Goal: Communication & Community: Answer question/provide support

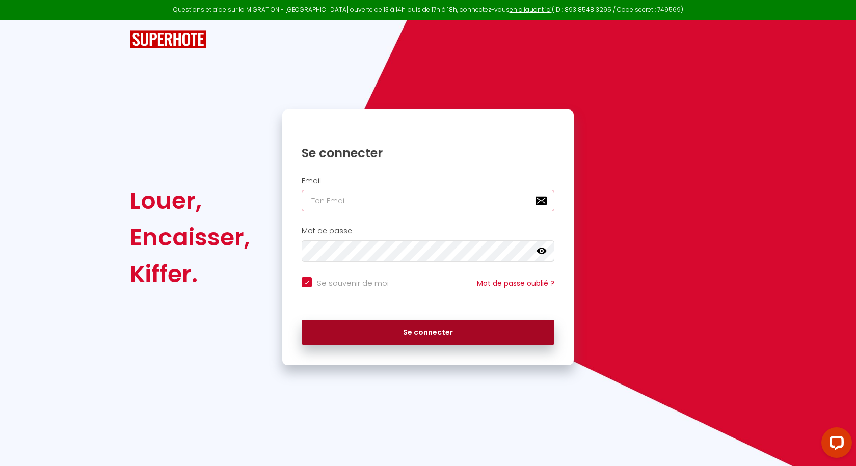
type input "[EMAIL_ADDRESS][DOMAIN_NAME]"
click at [405, 326] on button "Se connecter" at bounding box center [428, 332] width 253 height 25
checkbox input "true"
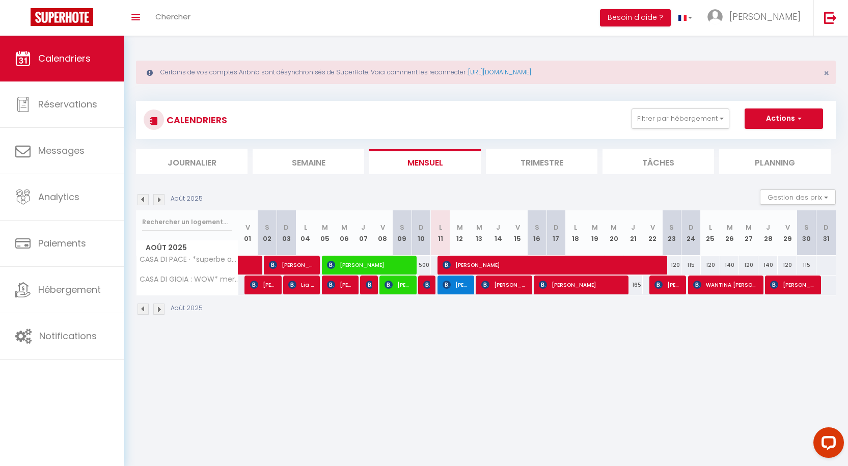
click at [529, 162] on li "Trimestre" at bounding box center [542, 161] width 112 height 25
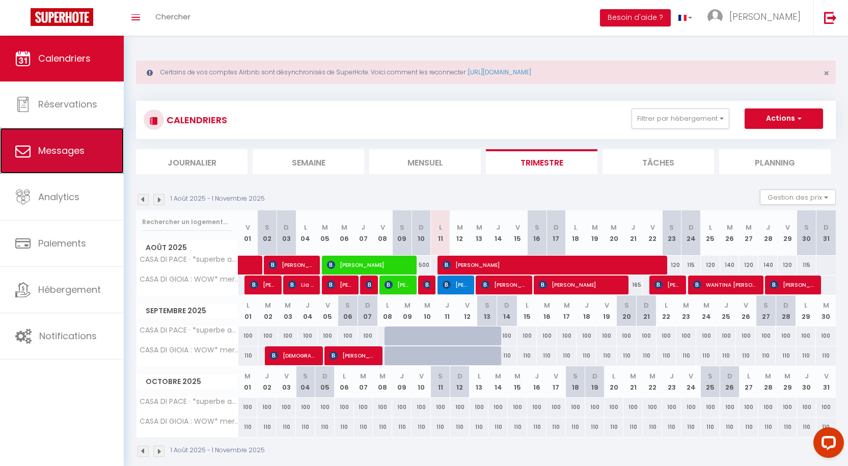
click at [67, 159] on link "Messages" at bounding box center [62, 151] width 124 height 46
select select "message"
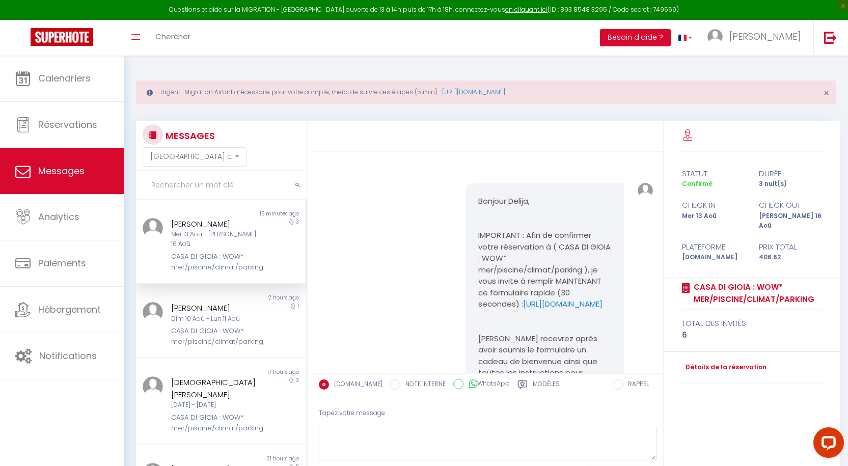
scroll to position [5316, 0]
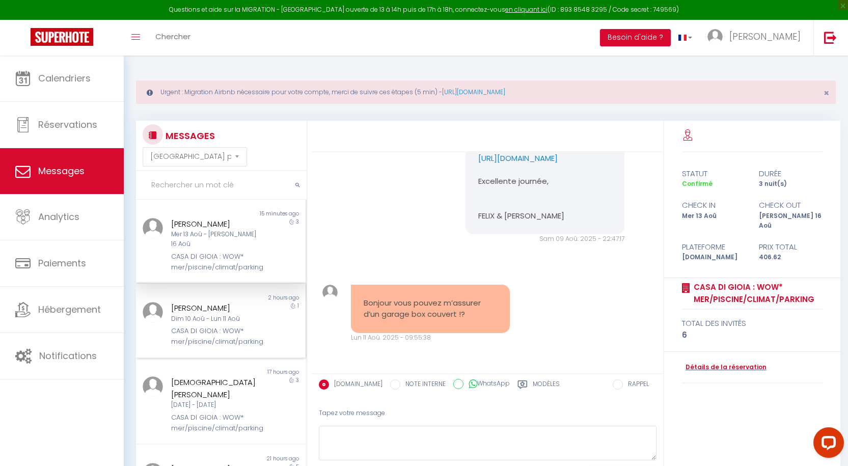
click at [225, 326] on div "CASA DI GIOIA : WOW* mer/piscine/climat/parking" at bounding box center [214, 336] width 86 height 21
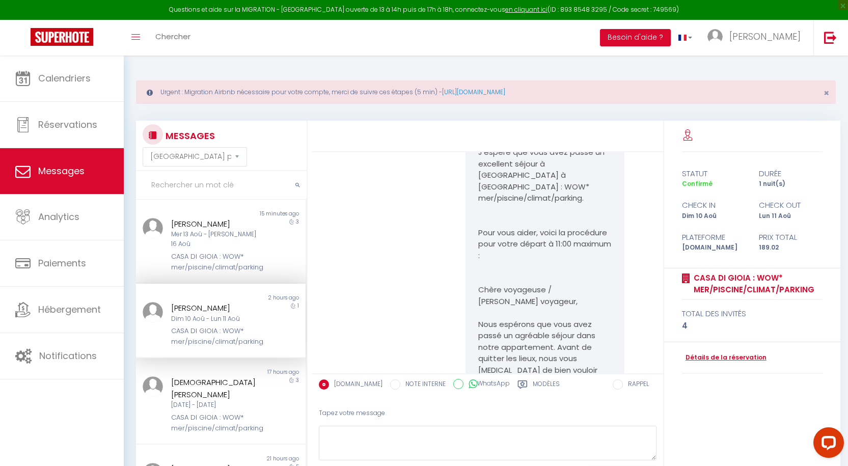
scroll to position [7225, 0]
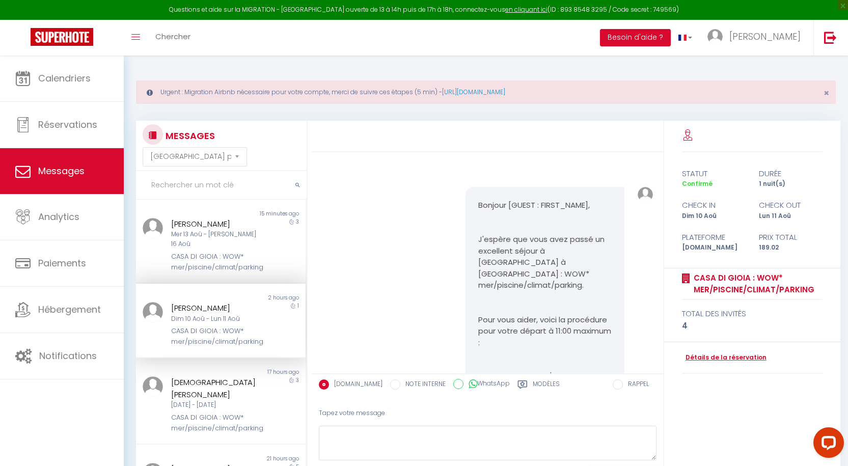
drag, startPoint x: 571, startPoint y: 317, endPoint x: 473, endPoint y: 229, distance: 132.4
click at [473, 137] on div "Bonjour M./ Mme [PERSON_NAME] Le box parking ne sera pas disponible pour vous, …" at bounding box center [545, 72] width 159 height 129
copy pre "Bonjour M./ Mme [PERSON_NAME] Le box parking ne sera pas disponible pour vous, …"
click at [197, 223] on div "[PERSON_NAME]" at bounding box center [214, 224] width 86 height 12
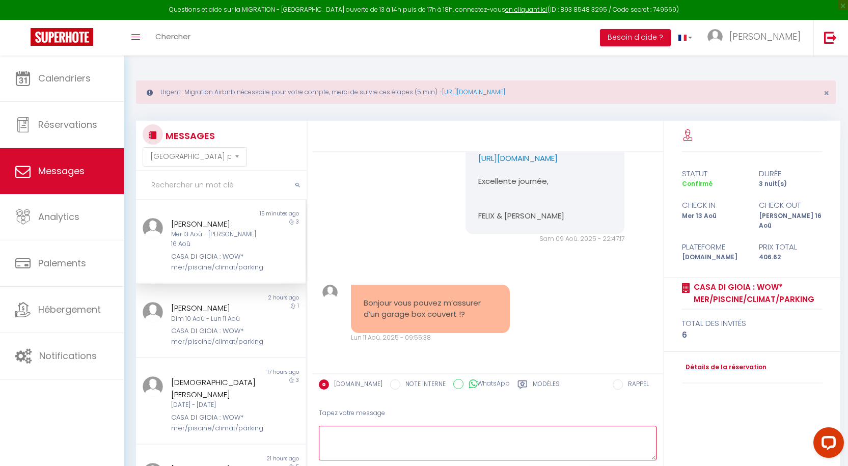
click at [391, 441] on textarea at bounding box center [488, 443] width 338 height 35
paste textarea "Bonjour M./ Mme [PERSON_NAME] Le box parking ne sera pas disponible pour vous, …"
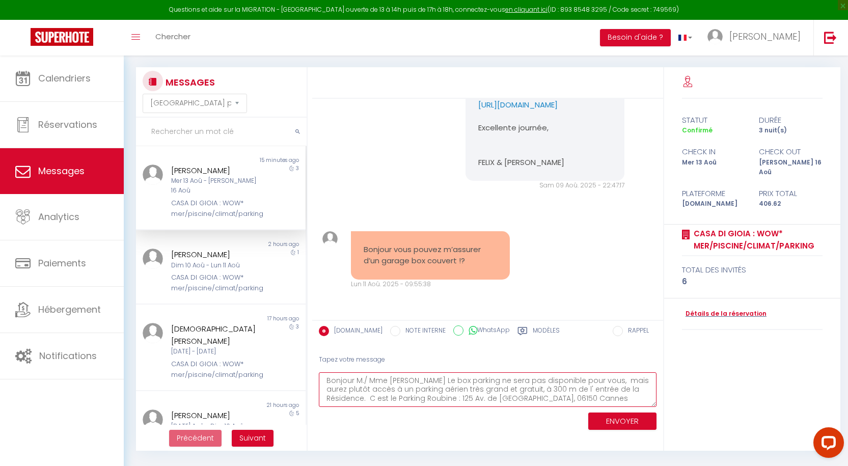
scroll to position [56, 0]
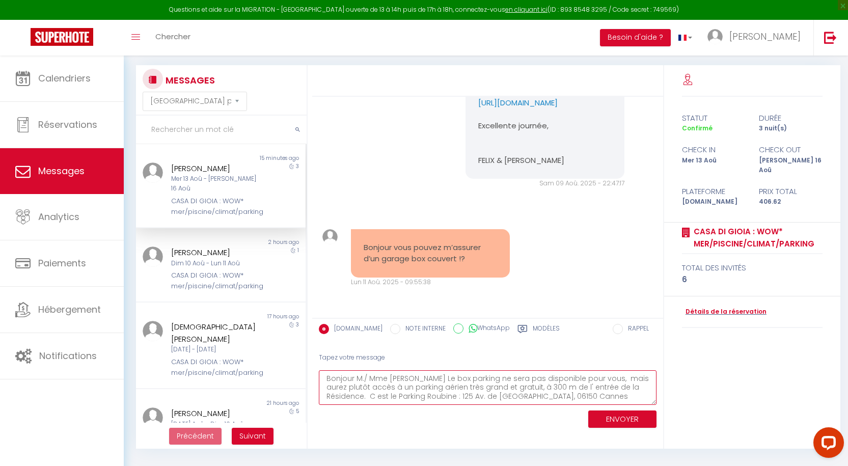
type textarea "Bonjour M./ Mme [PERSON_NAME] Le box parking ne sera pas disponible pour vous, …"
click at [611, 417] on button "ENVOYER" at bounding box center [623, 420] width 68 height 18
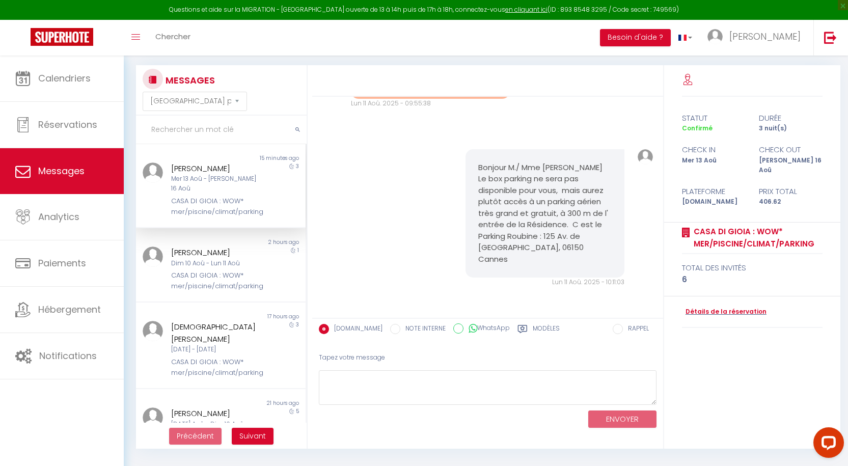
scroll to position [5484, 0]
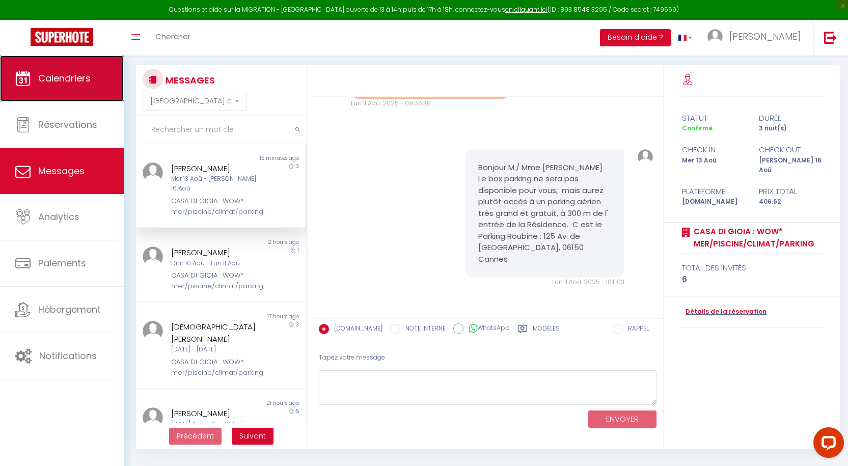
click at [66, 89] on link "Calendriers" at bounding box center [62, 79] width 124 height 46
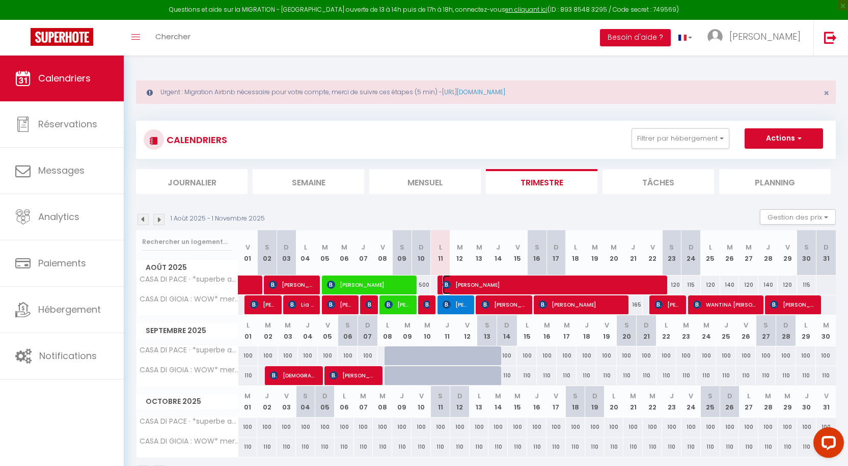
click at [563, 287] on span "[PERSON_NAME]" at bounding box center [553, 284] width 220 height 19
select select "OK"
select select "KO"
select select "1"
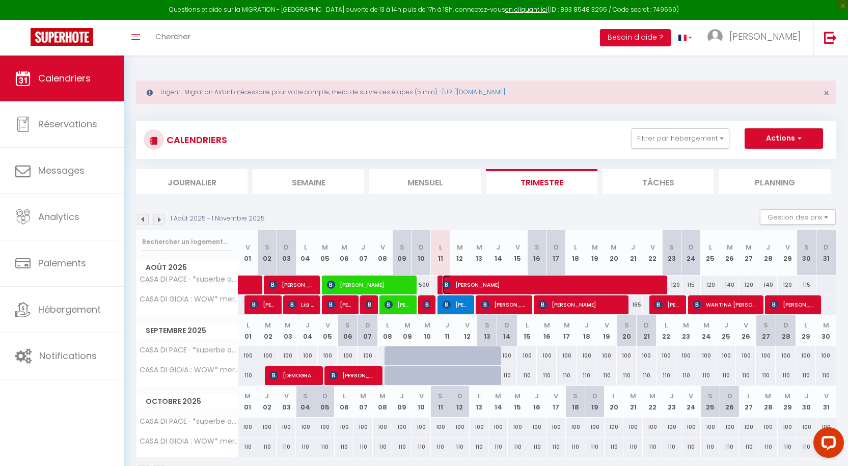
select select "1"
select select
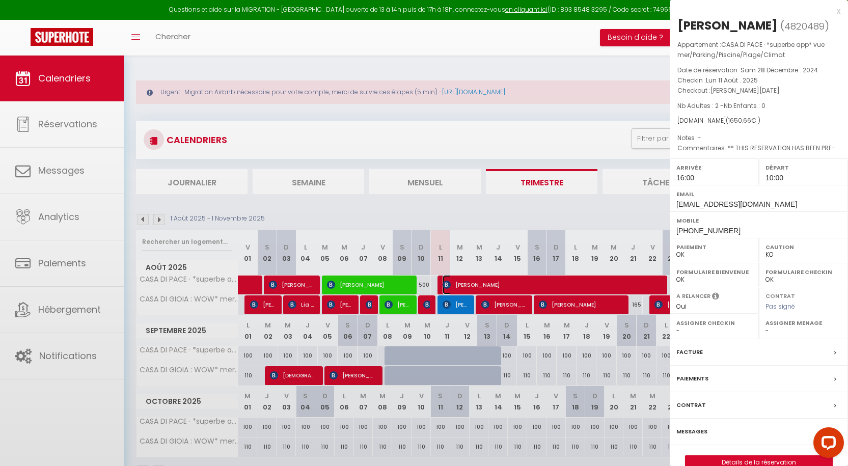
select select "12372"
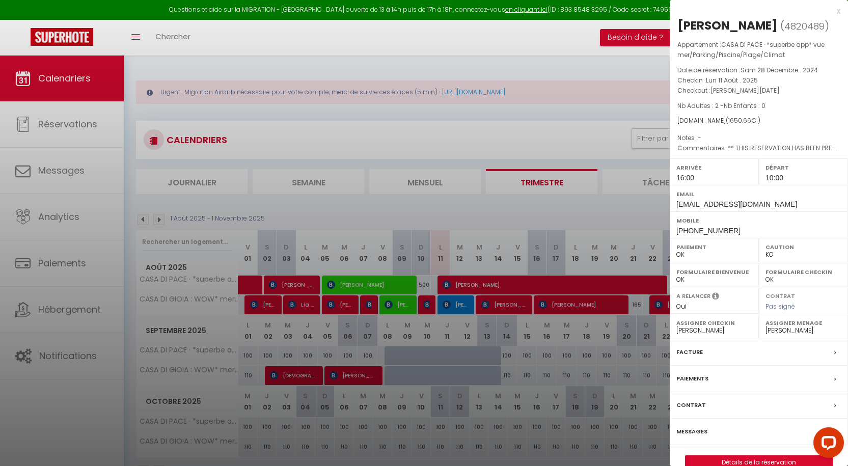
click at [694, 432] on label "Messages" at bounding box center [692, 432] width 31 height 11
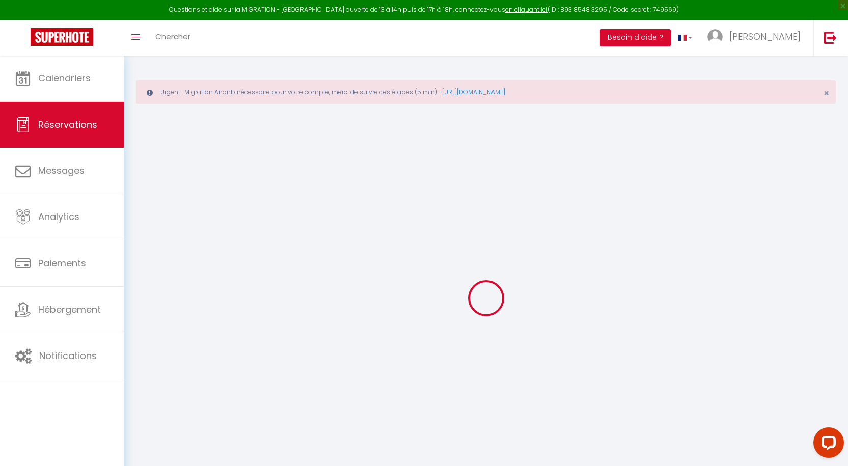
select select
checkbox input "false"
type textarea "** THIS RESERVATION HAS BEEN PRE-PAID ** You have a booker that would like free…"
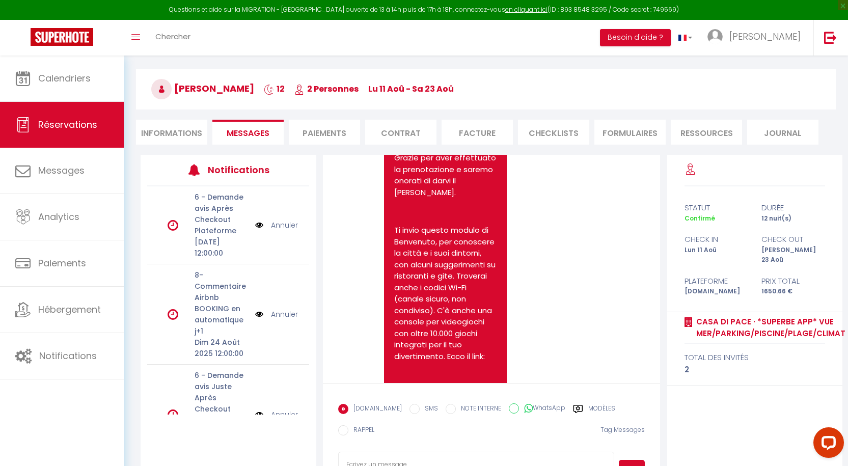
scroll to position [102, 0]
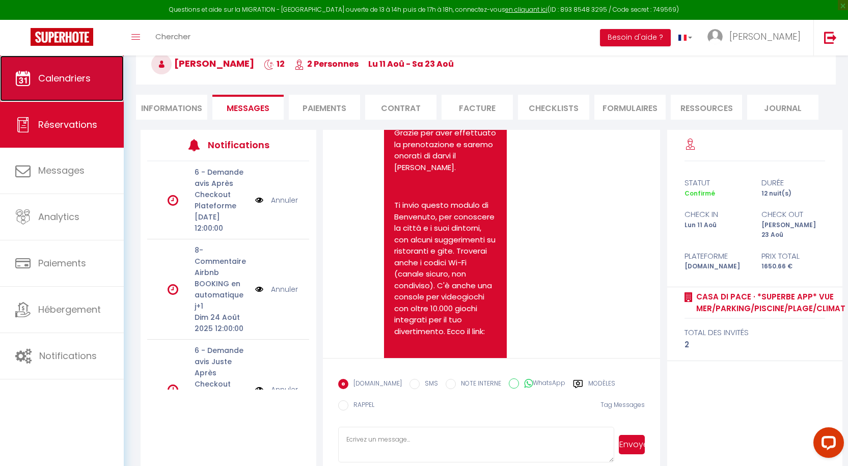
click at [46, 88] on link "Calendriers" at bounding box center [62, 79] width 124 height 46
